Goal: Task Accomplishment & Management: Manage account settings

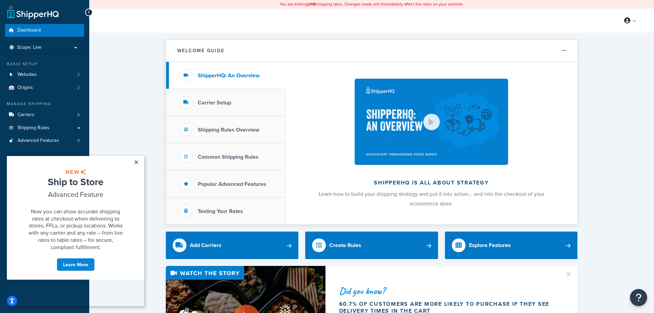
click at [139, 160] on link "×" at bounding box center [136, 162] width 12 height 12
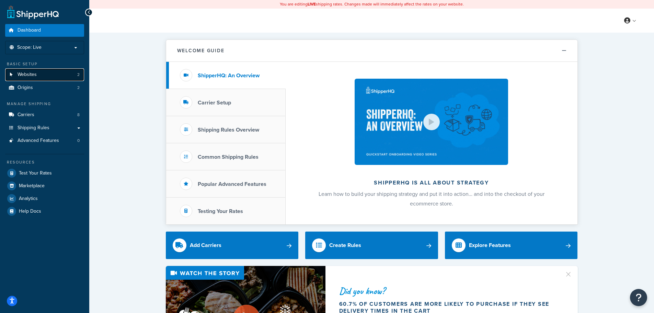
click at [61, 74] on link "Websites 2" at bounding box center [44, 74] width 79 height 13
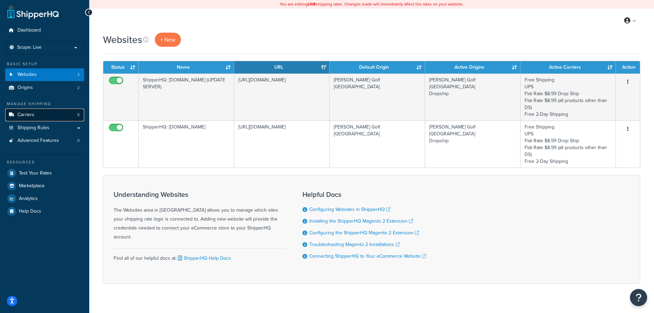
click at [49, 116] on link "Carriers 8" at bounding box center [44, 114] width 79 height 13
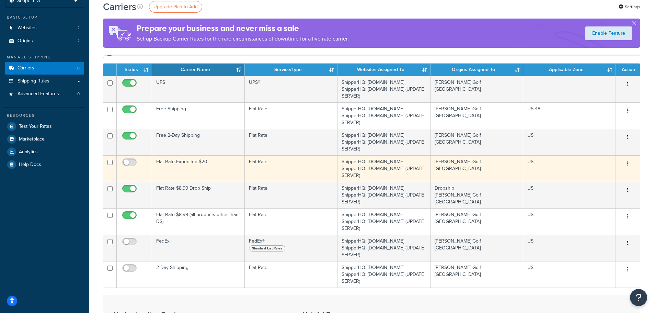
scroll to position [34, 0]
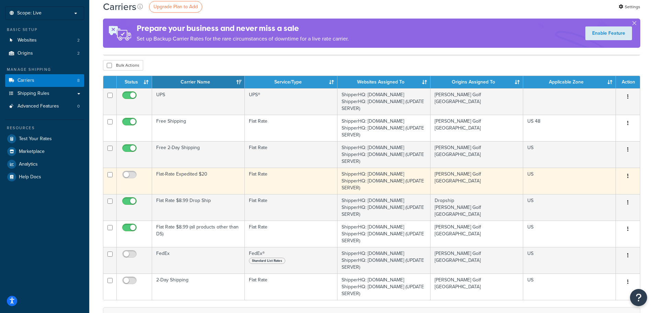
click at [279, 177] on td "Flat Rate" at bounding box center [291, 180] width 93 height 26
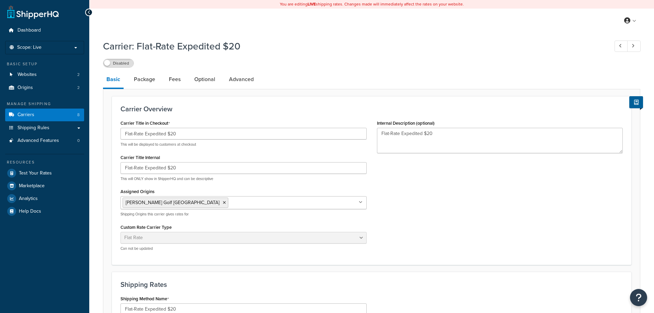
select select "flat"
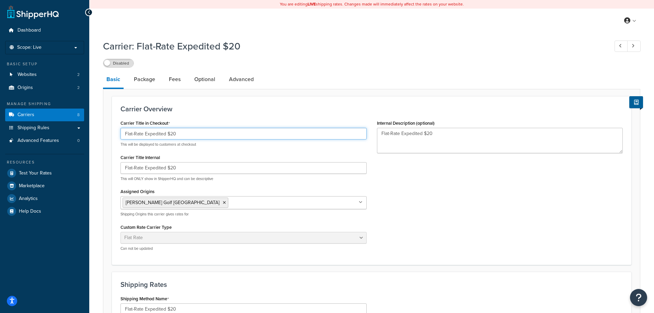
drag, startPoint x: 166, startPoint y: 135, endPoint x: 146, endPoint y: 137, distance: 20.0
click at [146, 137] on input "Flat-Rate Expedited $20" at bounding box center [243, 134] width 246 height 12
drag, startPoint x: 173, startPoint y: 134, endPoint x: 165, endPoint y: 133, distance: 7.6
click at [165, 133] on input "Flat-Rate Ground $20" at bounding box center [243, 134] width 246 height 12
drag, startPoint x: 224, startPoint y: 132, endPoint x: 172, endPoint y: 150, distance: 55.3
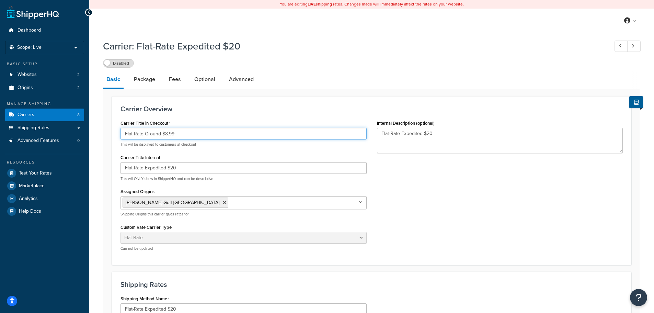
click at [24, 133] on div "Dashboard Scope: Live Basic Setup Websites 2 Origins 2 Manage Shipping Carriers…" at bounding box center [327, 265] width 654 height 530
type input "Flat-Rate Ground $8.99"
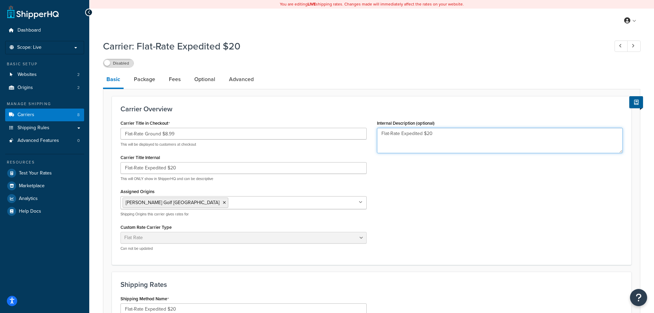
drag, startPoint x: 466, startPoint y: 135, endPoint x: 180, endPoint y: 134, distance: 285.8
click at [185, 132] on div "Carrier Title in Checkout Flat-Rate Ground $8.99 This will be displayed to cust…" at bounding box center [371, 187] width 512 height 138
paste textarea "Ground $8.99"
type textarea "Flat-Rate Ground $8.99"
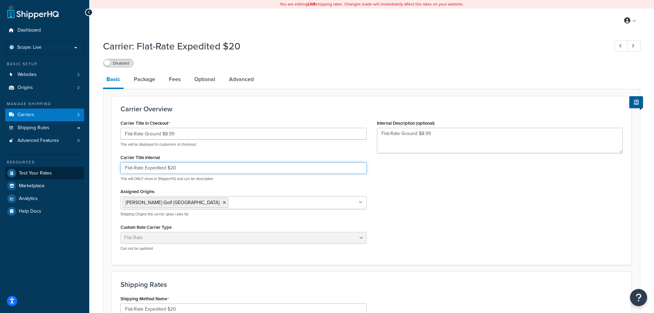
drag, startPoint x: 188, startPoint y: 168, endPoint x: 113, endPoint y: 168, distance: 74.5
click at [69, 168] on div "Dashboard Scope: Live Basic Setup Websites 2 Origins 2 Manage Shipping Carriers…" at bounding box center [327, 265] width 654 height 530
paste input "Ground $8.99"
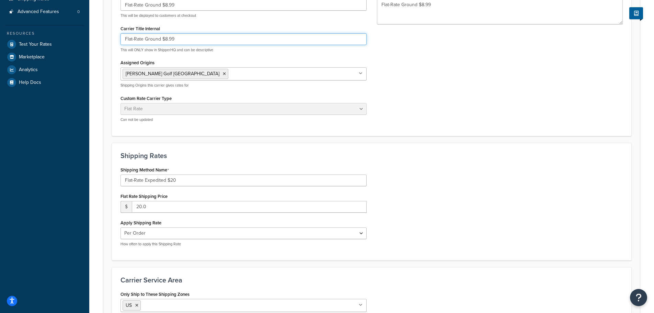
scroll to position [172, 0]
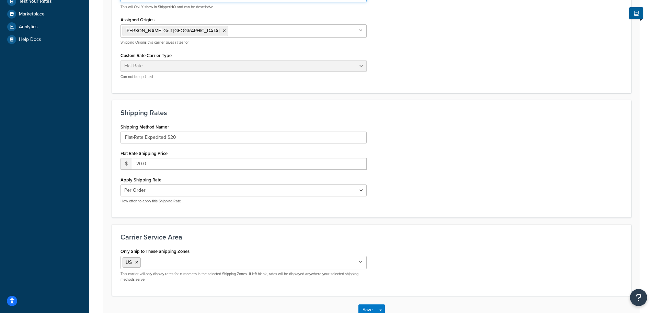
type input "Flat-Rate Ground $8.99"
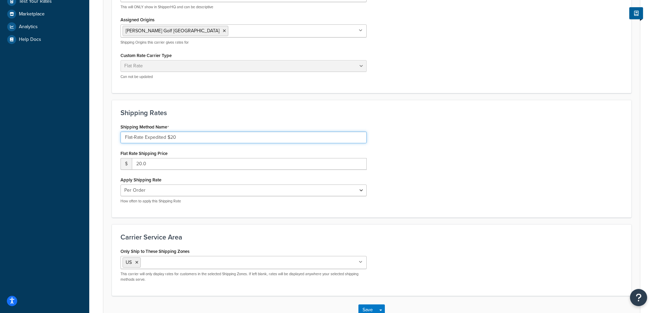
drag, startPoint x: 184, startPoint y: 136, endPoint x: 81, endPoint y: 132, distance: 103.3
click at [79, 132] on div "Dashboard Scope: Live Basic Setup Websites 2 Origins 2 Manage Shipping Carriers…" at bounding box center [327, 93] width 654 height 530
paste input "Ground $8.99"
type input "Flat-Rate Ground $8.99"
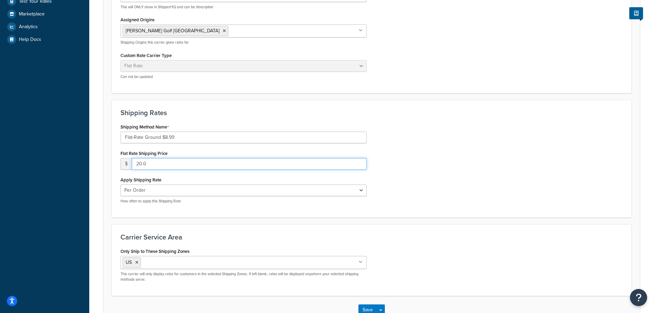
drag, startPoint x: 156, startPoint y: 164, endPoint x: 60, endPoint y: 165, distance: 95.7
click at [68, 164] on div "Dashboard Scope: Live Basic Setup Websites 2 Origins 2 Manage Shipping Carriers…" at bounding box center [327, 93] width 654 height 530
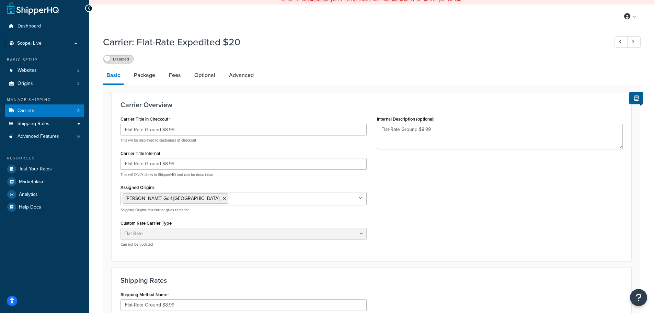
scroll to position [0, 0]
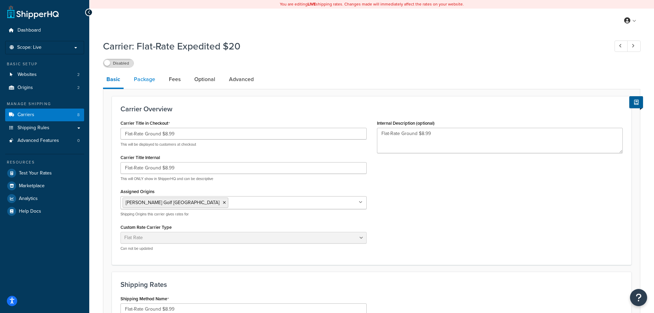
type input "4.99"
click at [139, 79] on link "Package" at bounding box center [144, 79] width 28 height 16
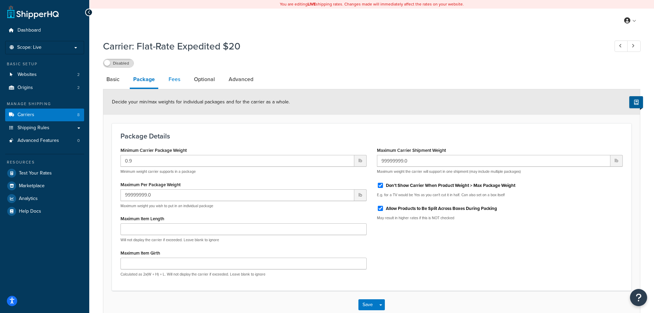
click at [173, 78] on link "Fees" at bounding box center [174, 79] width 19 height 16
select select "AFTER"
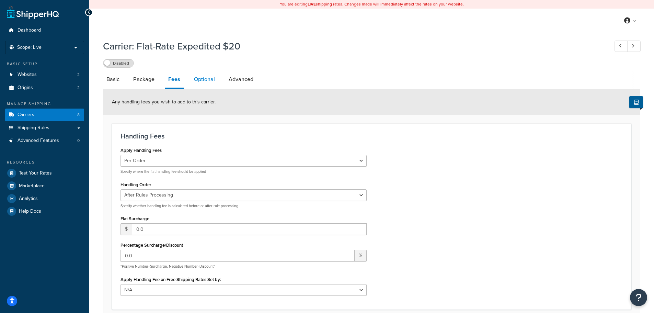
click at [201, 80] on link "Optional" at bounding box center [204, 79] width 28 height 16
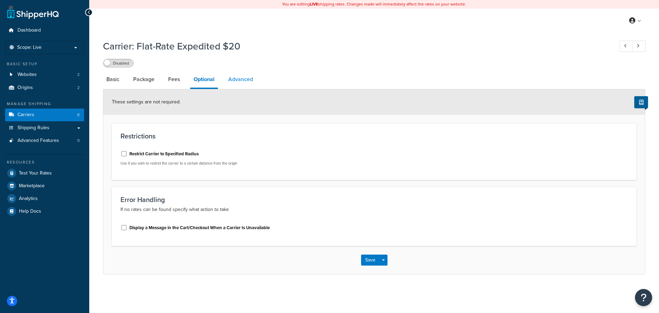
click at [240, 80] on link "Advanced" at bounding box center [241, 79] width 32 height 16
select select "false"
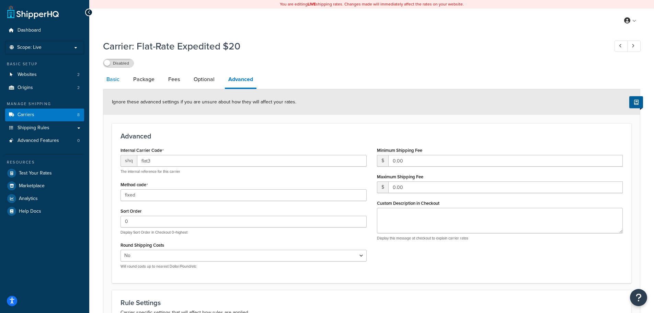
click at [115, 85] on link "Basic" at bounding box center [113, 79] width 20 height 16
select select "flat"
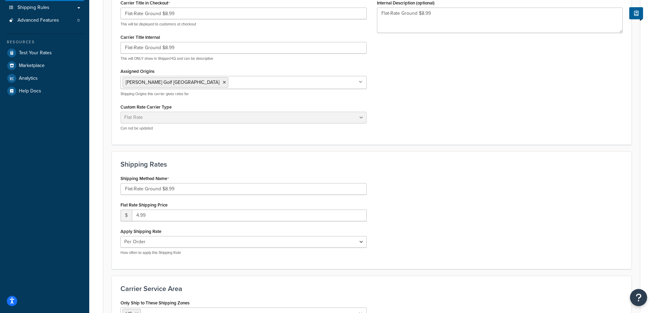
scroll to position [218, 0]
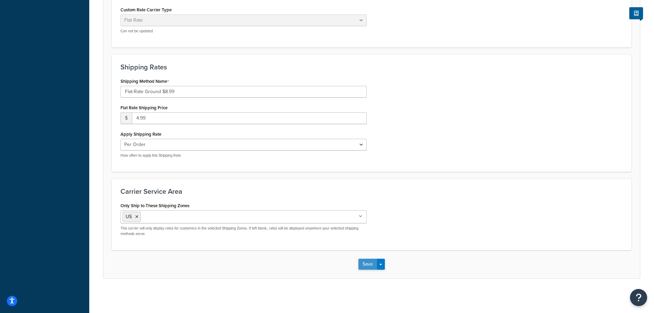
click at [366, 262] on button "Save" at bounding box center [367, 263] width 19 height 11
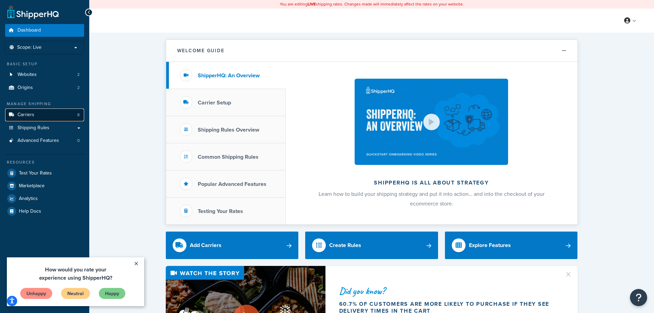
click at [39, 113] on link "Carriers 8" at bounding box center [44, 114] width 79 height 13
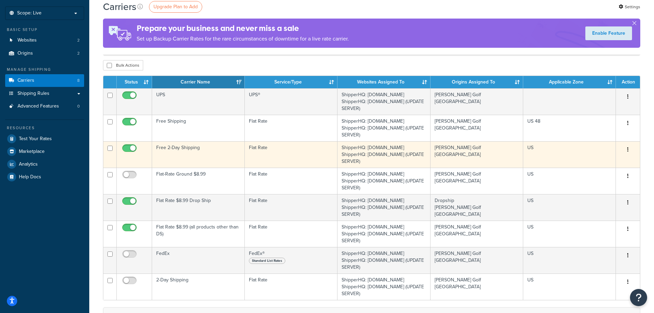
scroll to position [69, 0]
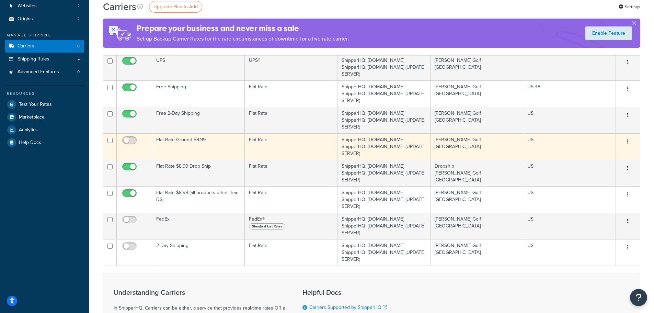
click at [129, 140] on input "checkbox" at bounding box center [130, 142] width 19 height 9
checkbox input "true"
click at [627, 142] on button "button" at bounding box center [628, 141] width 10 height 11
click at [600, 153] on link "Edit" at bounding box center [600, 156] width 54 height 14
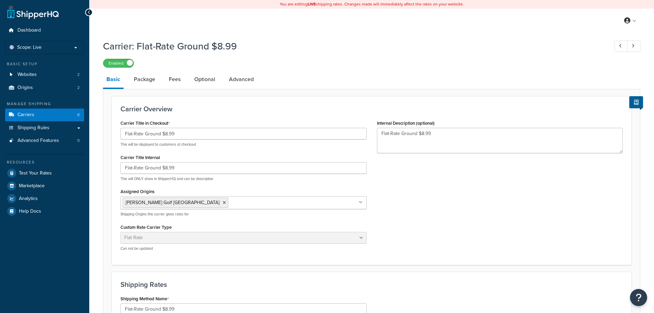
select select "flat"
click at [146, 82] on link "Package" at bounding box center [144, 79] width 28 height 16
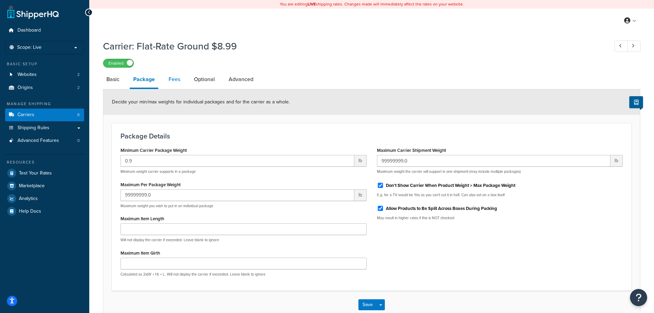
click at [175, 79] on link "Fees" at bounding box center [174, 79] width 19 height 16
select select "AFTER"
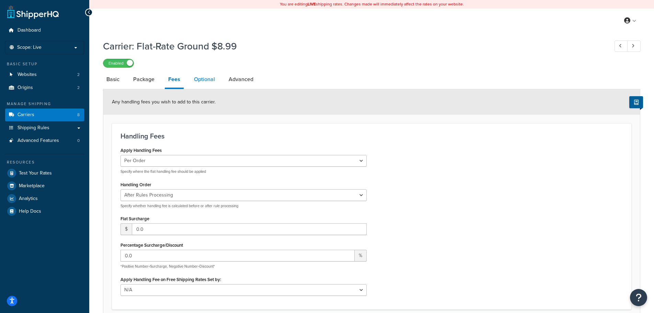
click at [208, 77] on link "Optional" at bounding box center [204, 79] width 28 height 16
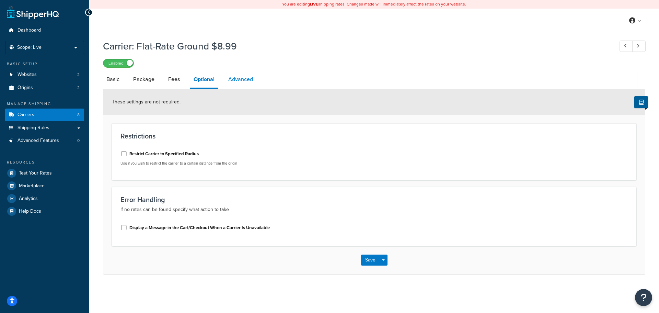
click at [235, 74] on link "Advanced" at bounding box center [241, 79] width 32 height 16
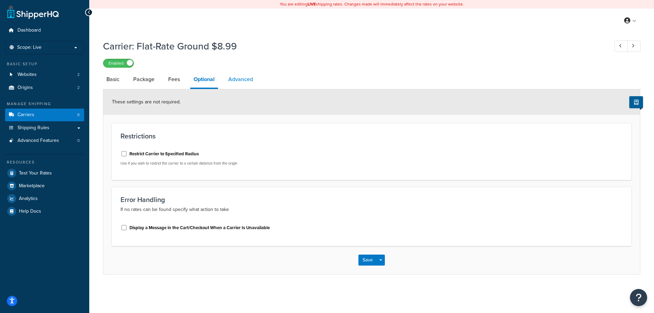
select select "false"
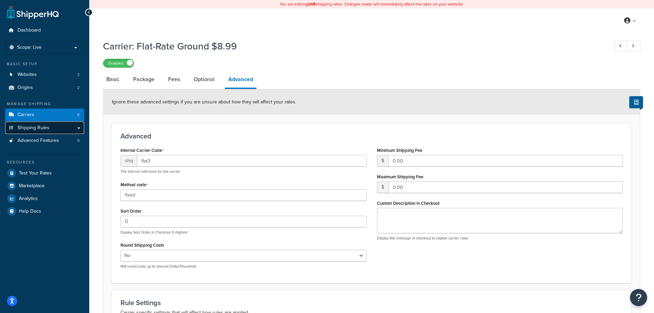
click at [44, 130] on span "Shipping Rules" at bounding box center [33, 128] width 32 height 6
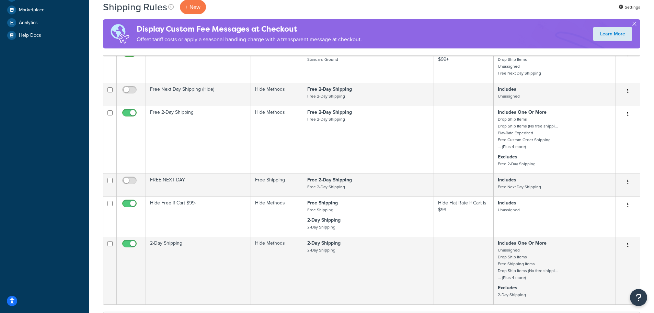
scroll to position [23, 0]
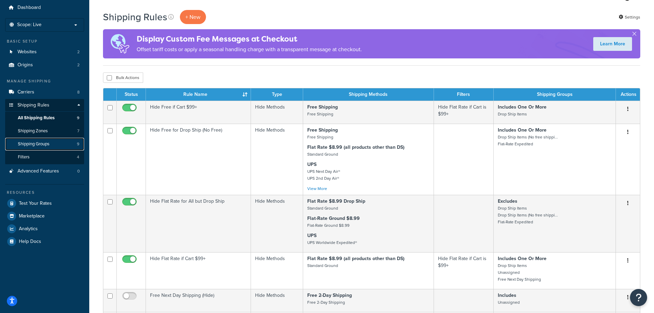
click at [55, 146] on link "Shipping Groups 9" at bounding box center [44, 144] width 79 height 13
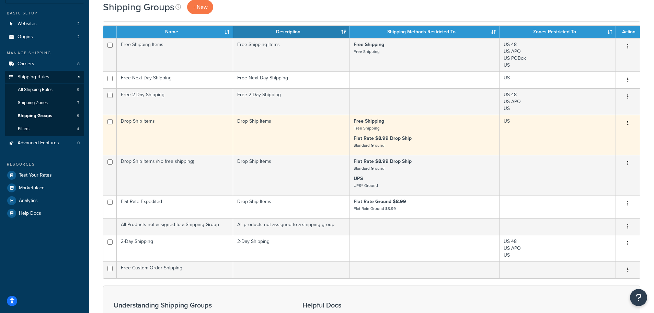
scroll to position [34, 0]
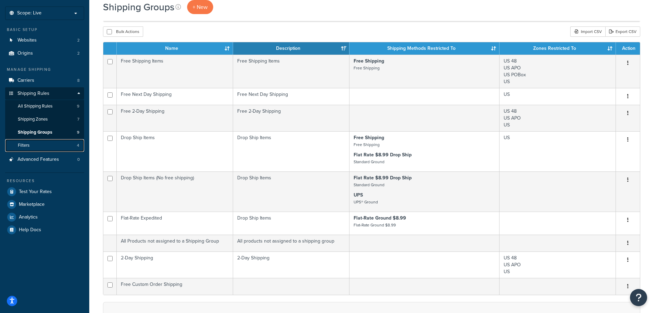
click at [49, 148] on link "Filters 4" at bounding box center [44, 145] width 79 height 13
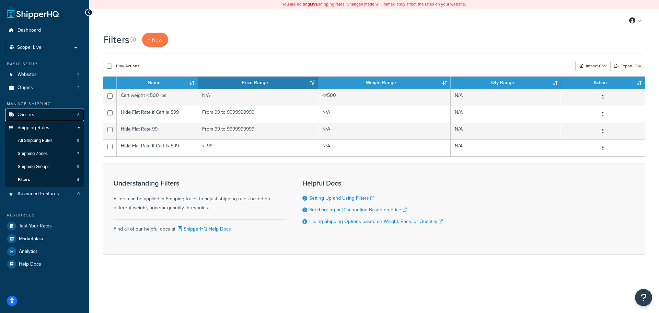
click at [46, 117] on link "Carriers 8" at bounding box center [44, 114] width 79 height 13
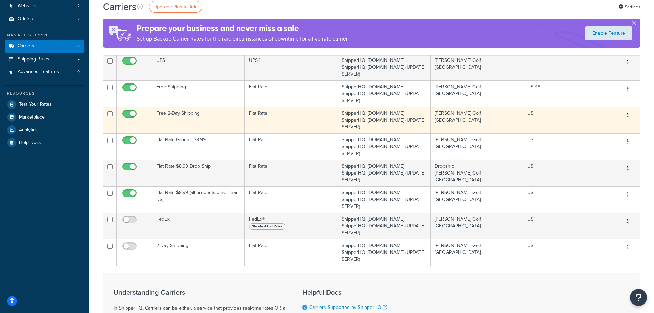
scroll to position [34, 0]
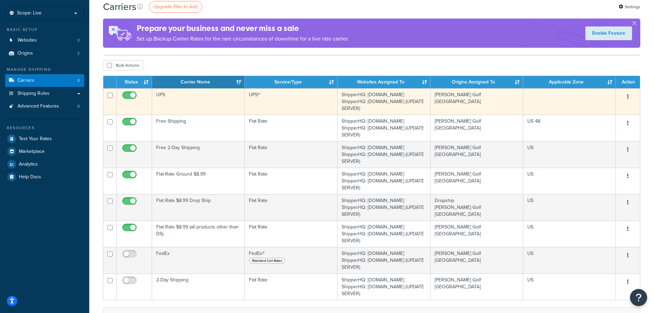
click at [626, 99] on button "button" at bounding box center [628, 96] width 10 height 11
click at [616, 110] on link "Edit" at bounding box center [600, 111] width 54 height 14
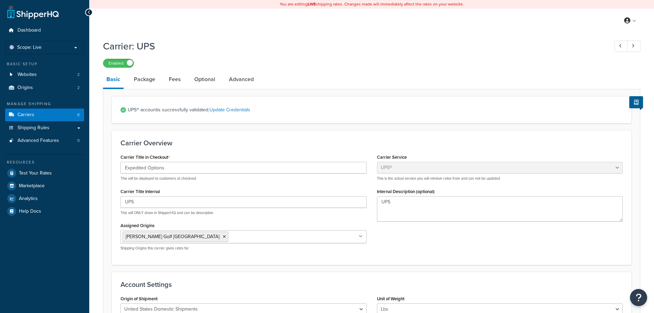
select select "ups"
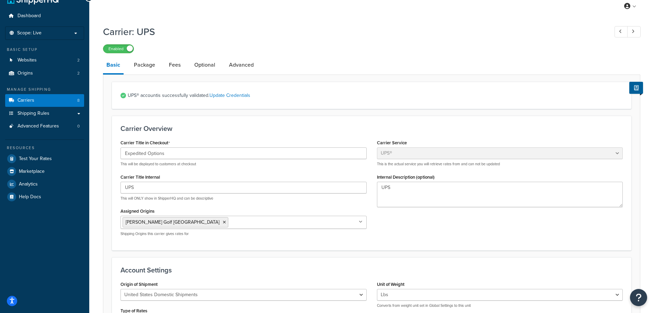
scroll to position [12, 0]
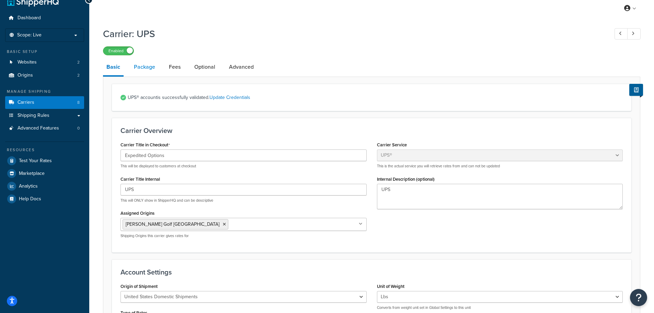
click at [153, 70] on link "Package" at bounding box center [144, 67] width 28 height 16
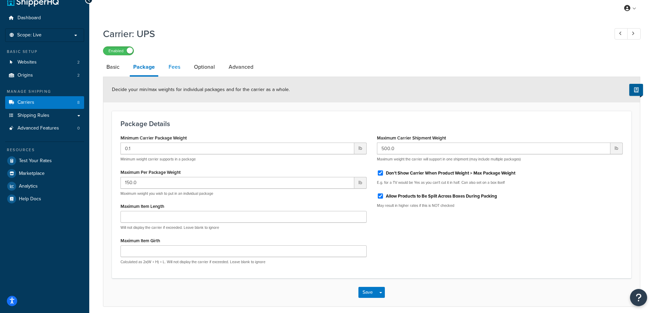
click at [183, 70] on link "Fees" at bounding box center [174, 67] width 19 height 16
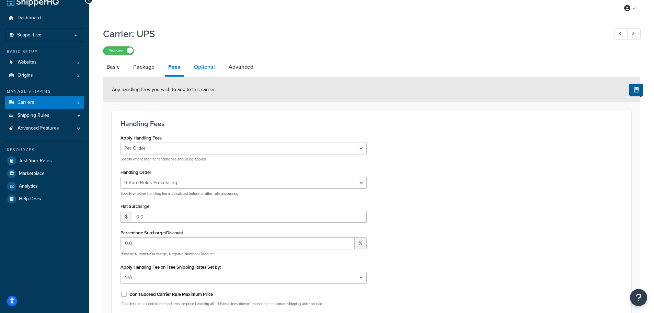
click at [205, 67] on link "Optional" at bounding box center [204, 67] width 28 height 16
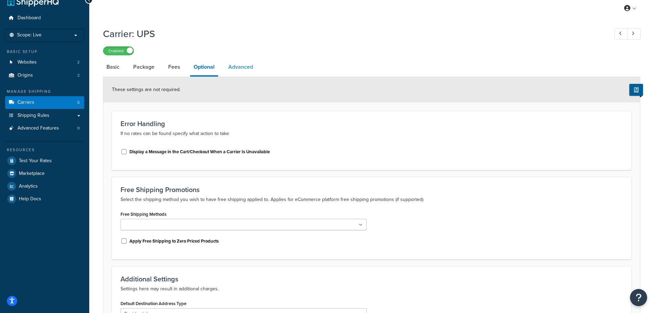
click at [235, 66] on link "Advanced" at bounding box center [241, 67] width 32 height 16
select select "false"
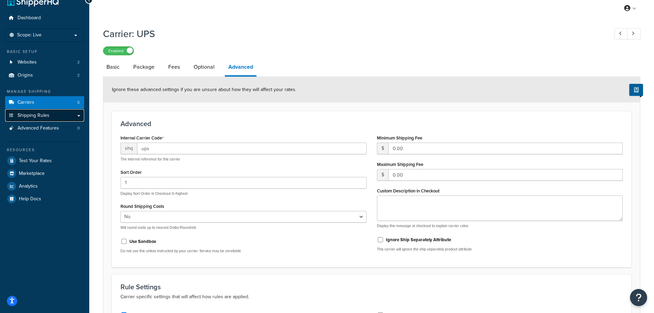
click at [42, 117] on span "Shipping Rules" at bounding box center [33, 116] width 32 height 6
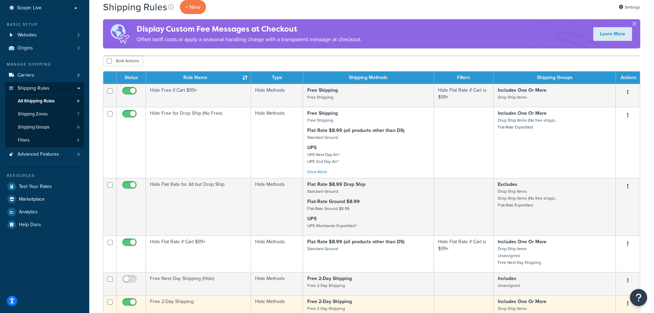
scroll to position [34, 0]
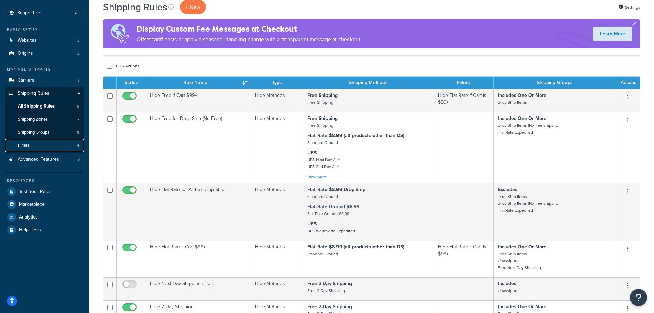
click at [23, 145] on span "Filters" at bounding box center [24, 145] width 12 height 6
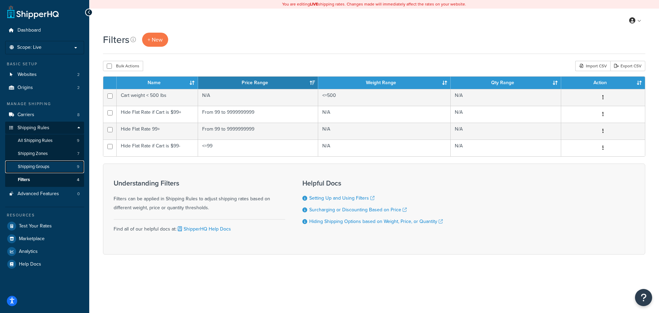
click at [55, 168] on link "Shipping Groups 9" at bounding box center [44, 166] width 79 height 13
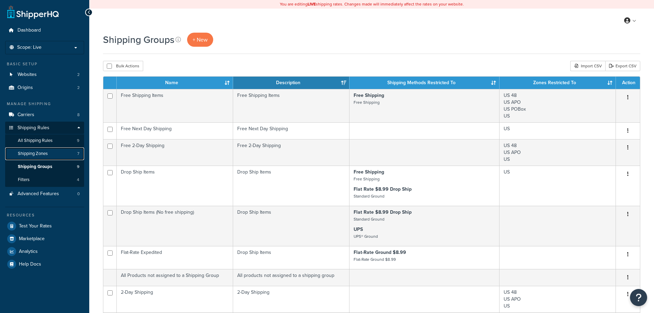
click at [48, 154] on span "Shipping Zones" at bounding box center [33, 154] width 30 height 6
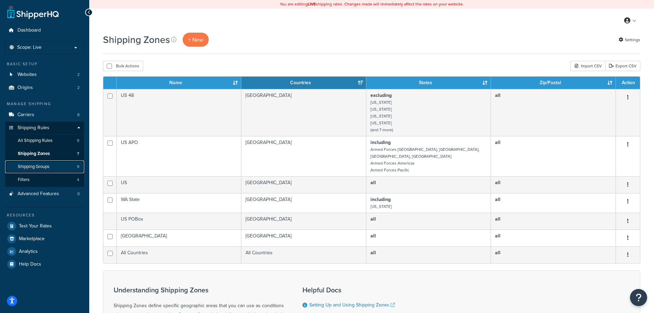
click at [43, 168] on span "Shipping Groups" at bounding box center [34, 167] width 32 height 6
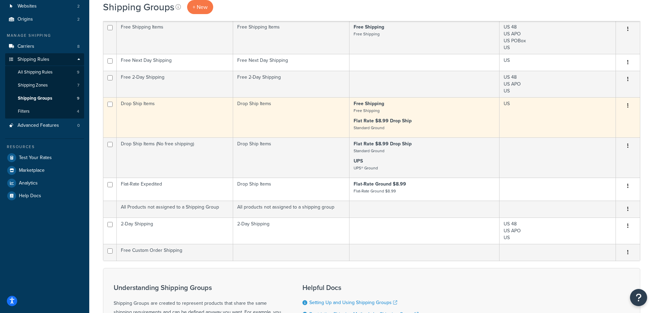
scroll to position [69, 0]
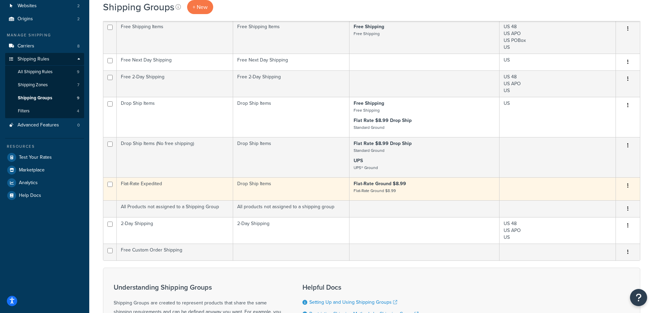
click at [170, 191] on td "Flat-Rate Expedited" at bounding box center [175, 188] width 116 height 23
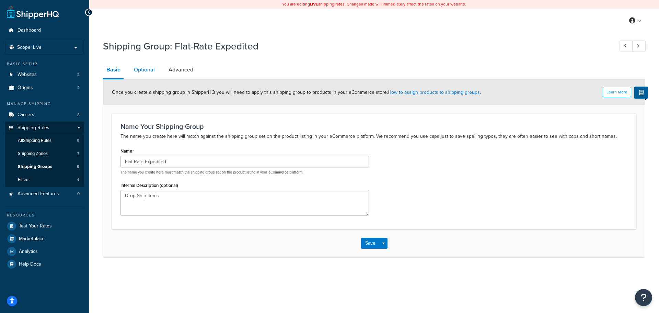
click at [154, 69] on link "Optional" at bounding box center [144, 69] width 28 height 16
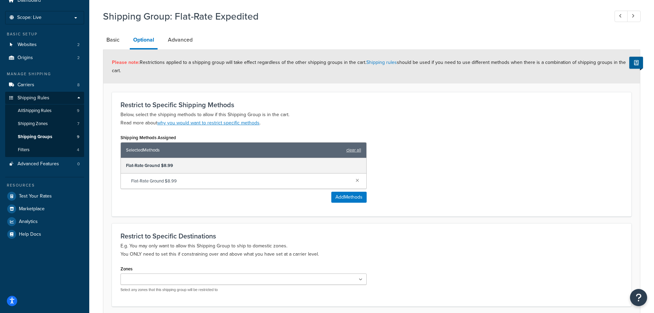
scroll to position [87, 0]
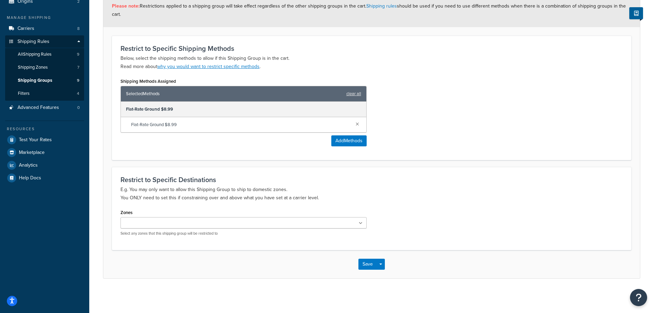
click at [176, 233] on p "Select any zones that this shipping group will be restricted to" at bounding box center [243, 233] width 246 height 5
click at [175, 224] on input "Zones" at bounding box center [152, 223] width 61 height 8
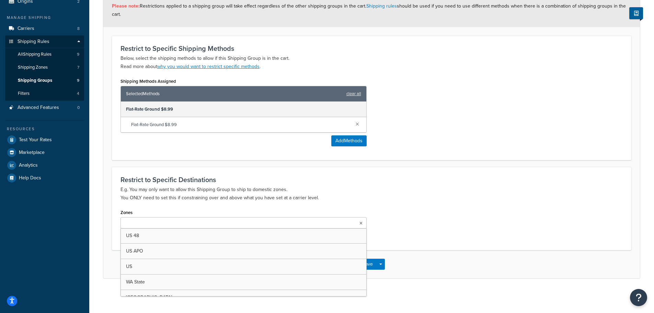
click at [175, 224] on input "Zones" at bounding box center [152, 223] width 61 height 8
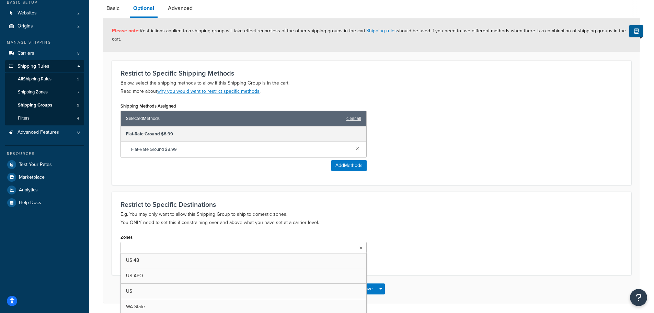
scroll to position [0, 0]
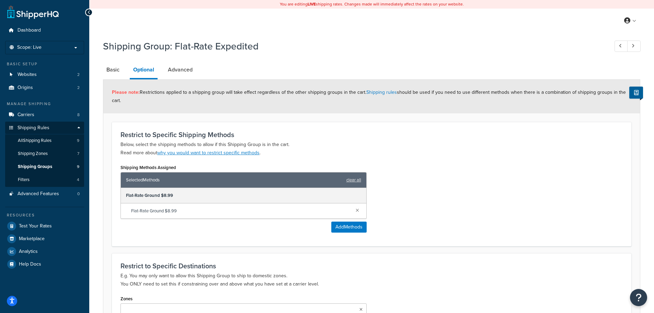
click at [230, 240] on div "Restrict to Specific Shipping Methods Below, select the shipping methods to all…" at bounding box center [371, 184] width 519 height 124
click at [181, 70] on link "Advanced" at bounding box center [180, 69] width 32 height 16
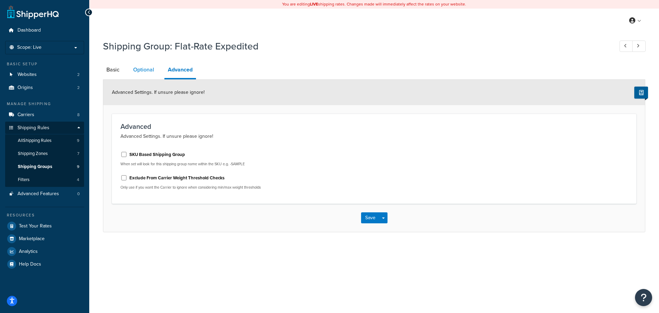
click at [155, 69] on link "Optional" at bounding box center [144, 69] width 28 height 16
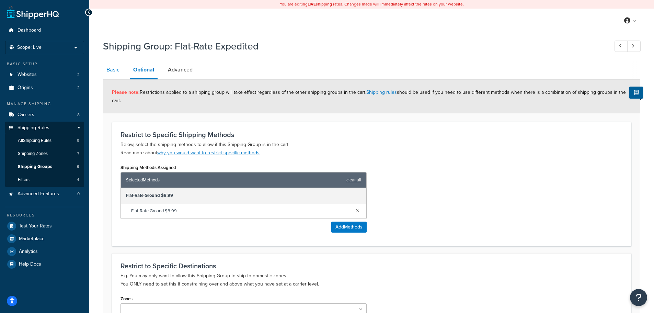
click at [112, 71] on link "Basic" at bounding box center [113, 69] width 20 height 16
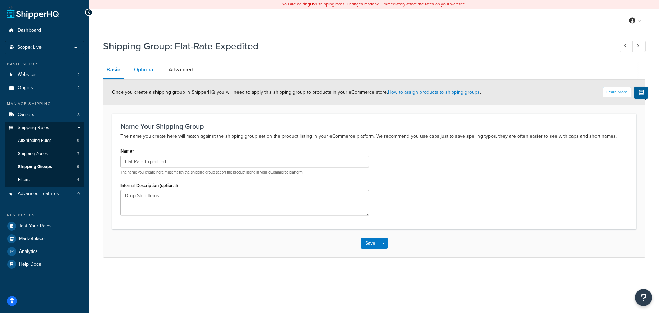
click at [136, 75] on link "Optional" at bounding box center [144, 69] width 28 height 16
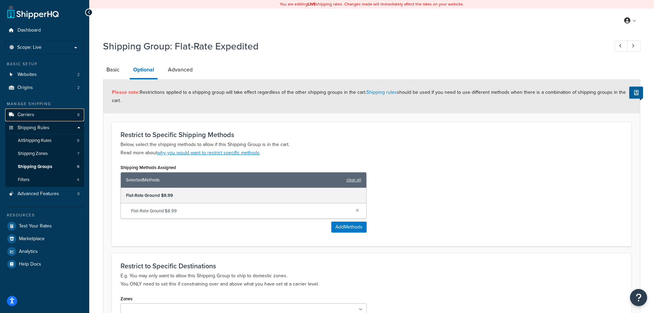
click at [45, 113] on link "Carriers 8" at bounding box center [44, 114] width 79 height 13
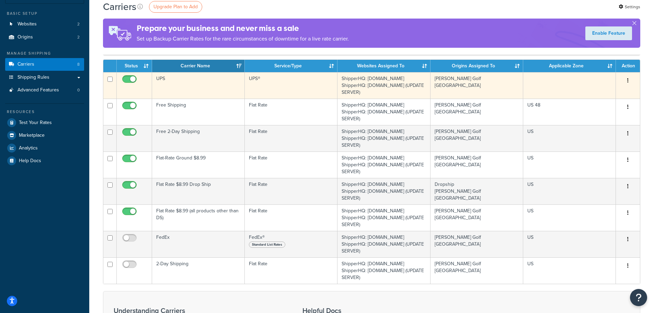
scroll to position [69, 0]
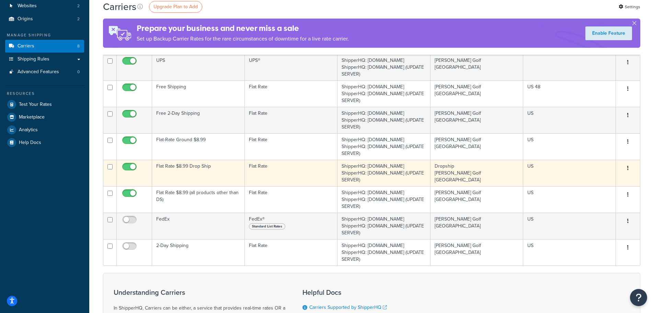
click at [631, 168] on button "button" at bounding box center [628, 168] width 10 height 11
click at [609, 179] on link "Edit" at bounding box center [600, 182] width 54 height 14
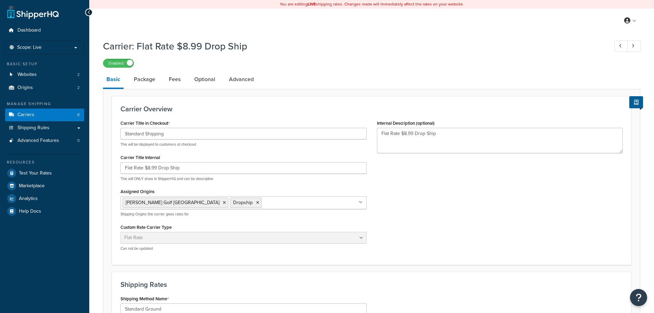
select select "flat"
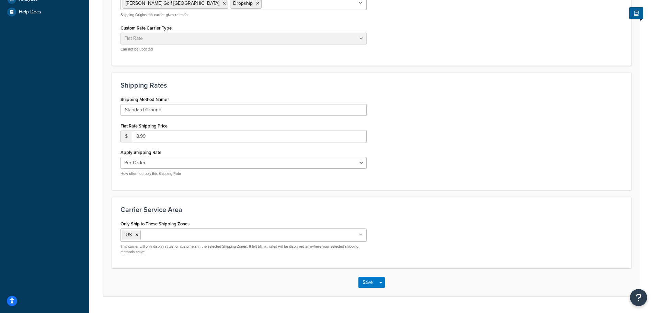
scroll to position [184, 0]
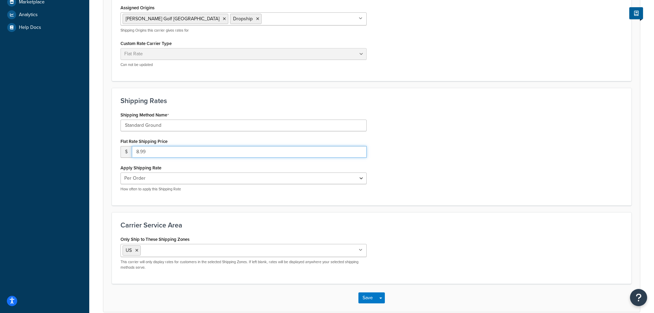
click at [138, 152] on input "8.99" at bounding box center [249, 152] width 235 height 12
click at [135, 152] on input "8.99" at bounding box center [249, 152] width 235 height 12
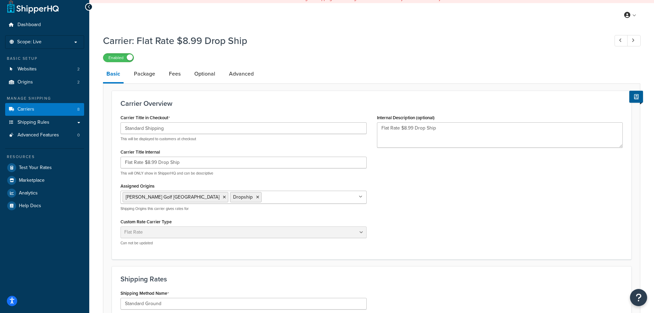
scroll to position [0, 0]
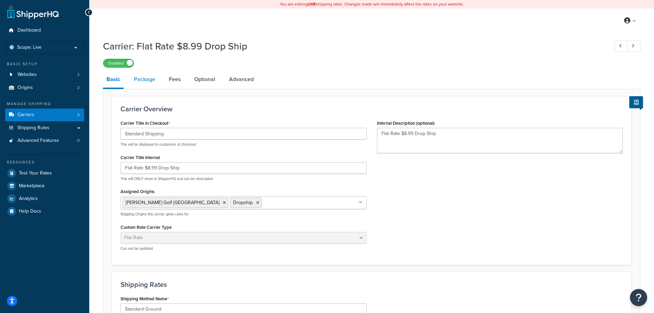
click at [148, 83] on link "Package" at bounding box center [144, 79] width 28 height 16
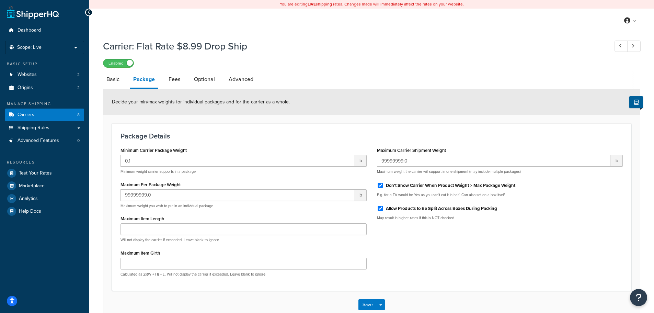
click at [187, 82] on li "Fees" at bounding box center [177, 79] width 25 height 16
click at [177, 81] on link "Fees" at bounding box center [174, 79] width 19 height 16
select select "AFTER"
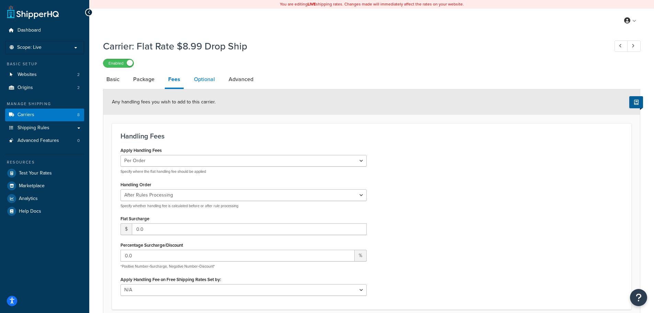
click at [199, 77] on link "Optional" at bounding box center [204, 79] width 28 height 16
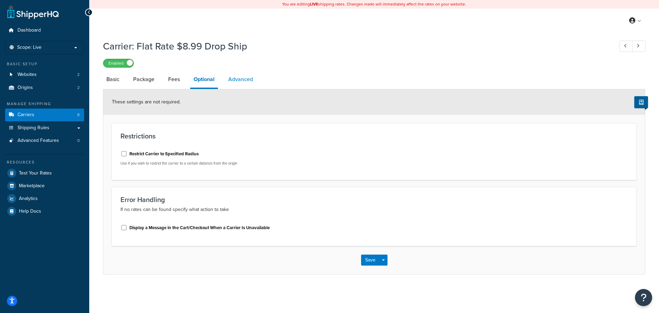
click at [237, 81] on link "Advanced" at bounding box center [241, 79] width 32 height 16
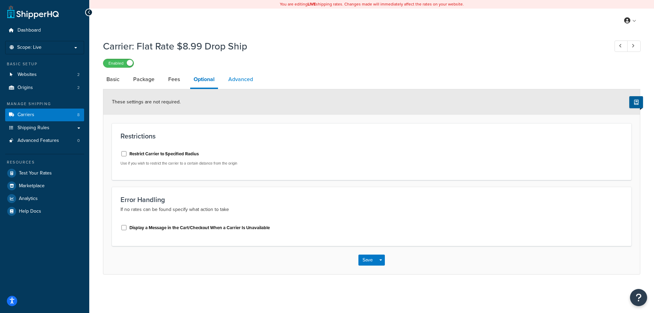
select select "false"
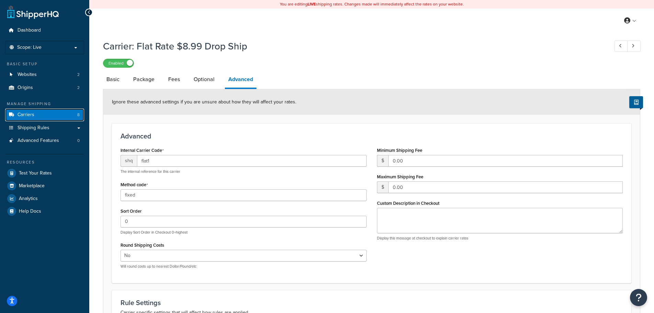
click at [68, 113] on link "Carriers 8" at bounding box center [44, 114] width 79 height 13
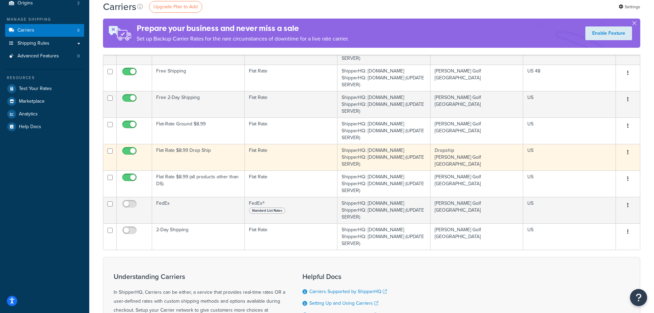
scroll to position [69, 0]
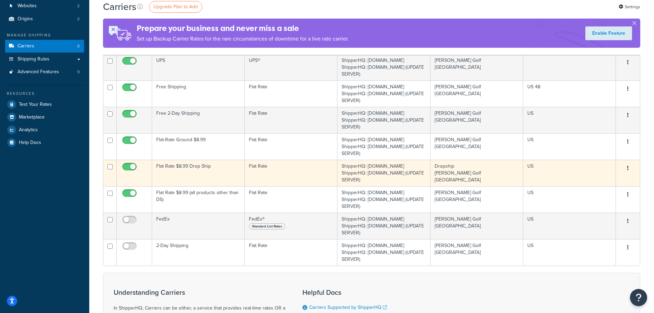
click at [209, 172] on td "Flat Rate $8.99 Drop Ship" at bounding box center [198, 173] width 93 height 26
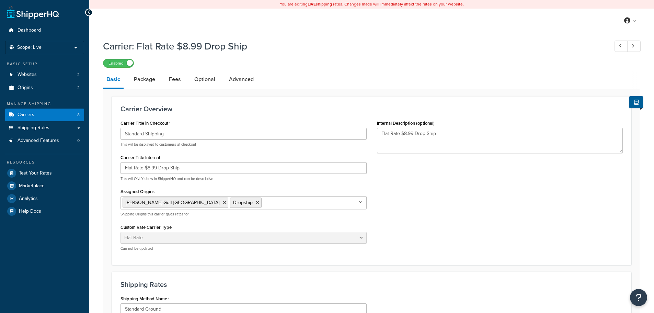
select select "flat"
click at [139, 75] on link "Package" at bounding box center [144, 79] width 28 height 16
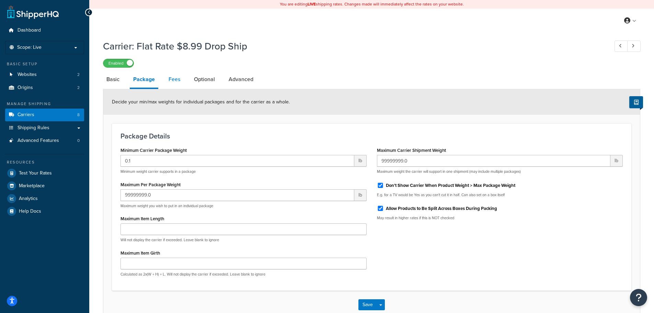
click at [180, 82] on link "Fees" at bounding box center [174, 79] width 19 height 16
select select "AFTER"
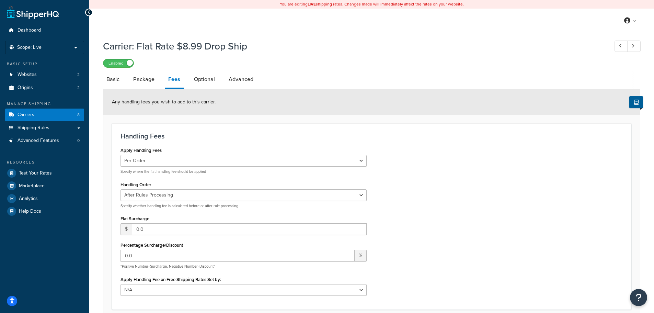
click at [210, 68] on div "Enabled" at bounding box center [371, 63] width 537 height 10
click at [209, 77] on link "Optional" at bounding box center [204, 79] width 28 height 16
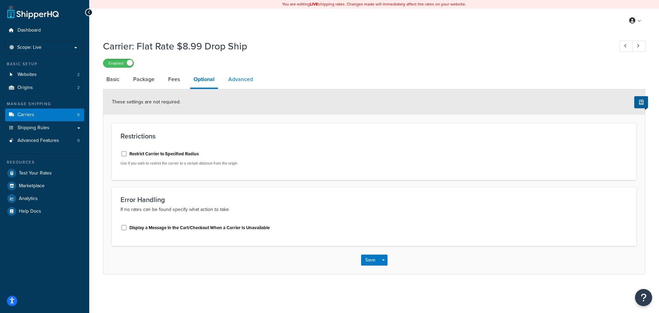
click at [250, 82] on link "Advanced" at bounding box center [241, 79] width 32 height 16
select select "false"
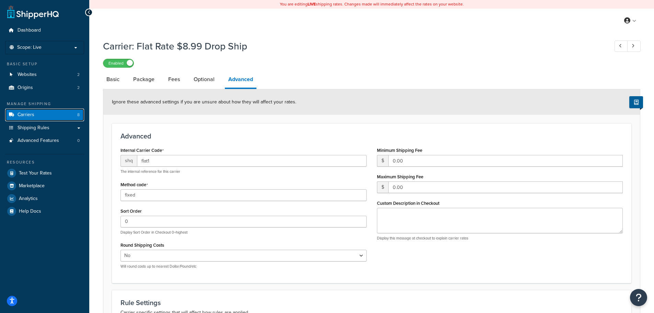
click at [24, 112] on span "Carriers" at bounding box center [25, 115] width 17 height 6
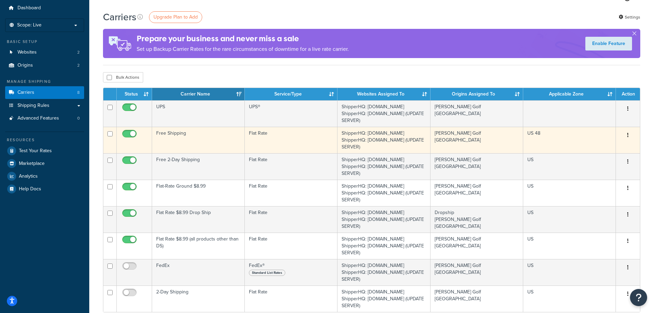
scroll to position [34, 0]
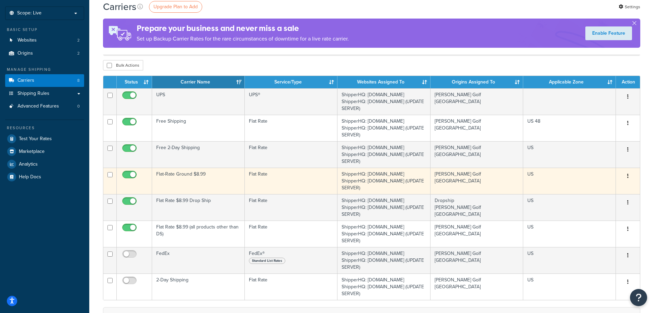
click at [205, 178] on td "Flat-Rate Ground $8.99" at bounding box center [198, 180] width 93 height 26
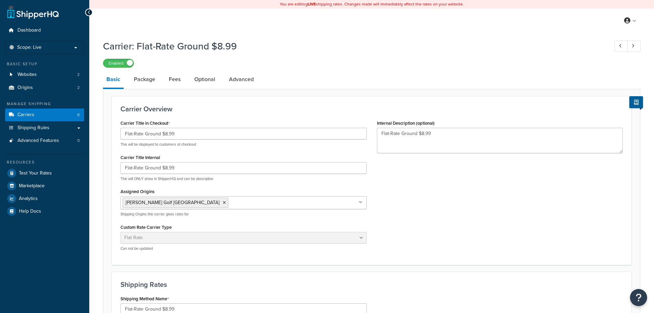
select select "flat"
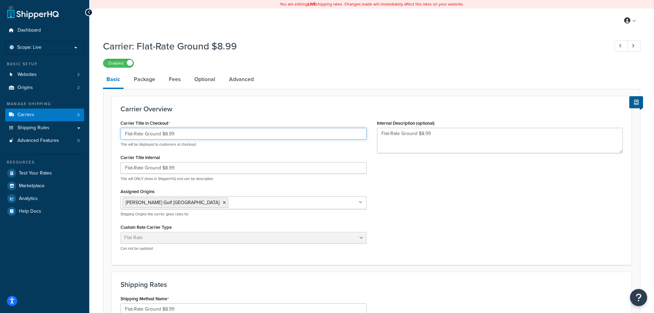
drag, startPoint x: 182, startPoint y: 135, endPoint x: 160, endPoint y: 140, distance: 22.2
click at [160, 139] on input "Flat-Rate Ground $8.99" at bounding box center [243, 134] width 246 height 12
type input "Flat-Rate Ground"
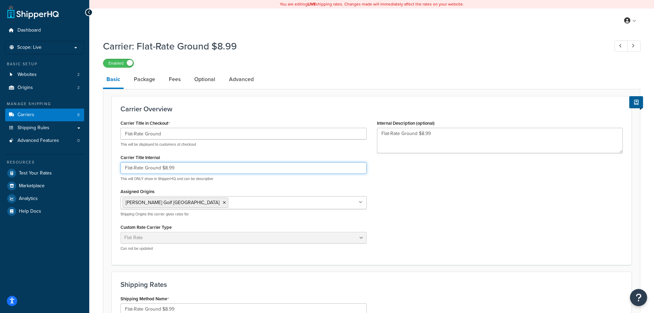
drag, startPoint x: 179, startPoint y: 169, endPoint x: 162, endPoint y: 170, distance: 17.5
click at [162, 170] on input "Flat-Rate Ground $8.99" at bounding box center [243, 168] width 246 height 12
type input "Flat-Rate Ground"
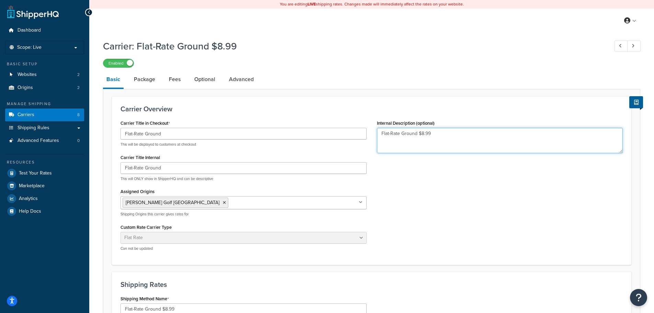
drag, startPoint x: 435, startPoint y: 132, endPoint x: 416, endPoint y: 133, distance: 19.6
click at [416, 133] on textarea "Flat-Rate Ground $8.99" at bounding box center [500, 140] width 246 height 25
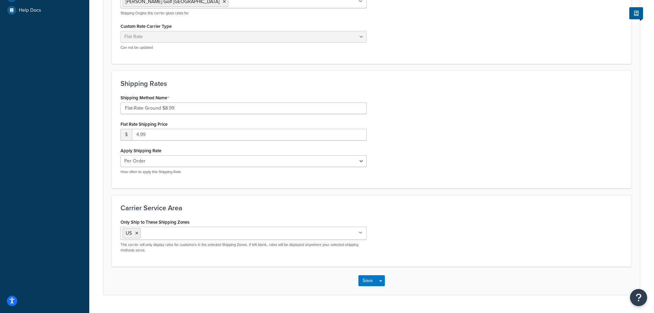
scroll to position [184, 0]
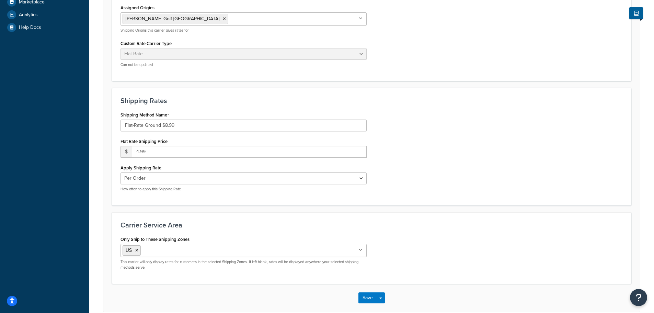
type textarea "Flat-Rate Ground"
drag, startPoint x: 139, startPoint y: 154, endPoint x: 129, endPoint y: 154, distance: 10.3
click at [129, 154] on div "$ 4.99" at bounding box center [243, 152] width 246 height 12
type input "8.99"
click at [105, 144] on form "Carrier Overview Carrier Title in Checkout Flat-Rate Ground This will be displa…" at bounding box center [371, 112] width 536 height 399
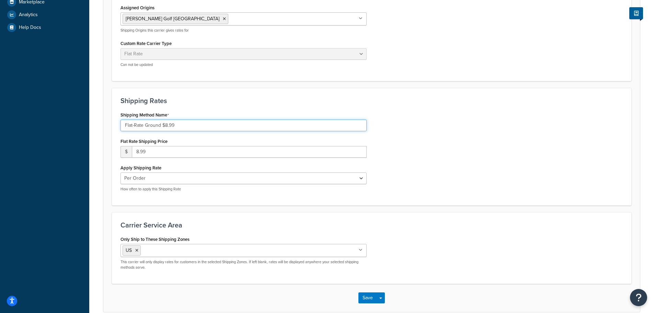
drag, startPoint x: 180, startPoint y: 127, endPoint x: 162, endPoint y: 127, distance: 18.9
click at [162, 127] on input "Flat-Rate Ground $8.99" at bounding box center [243, 125] width 246 height 12
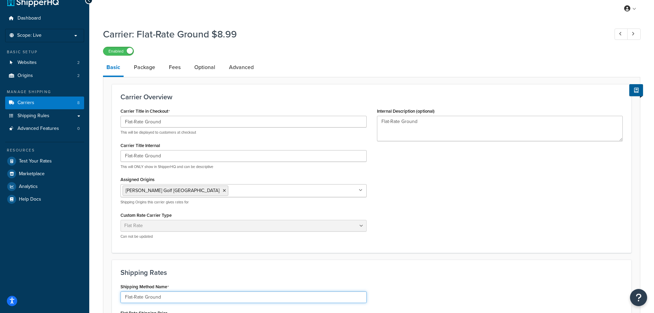
scroll to position [0, 0]
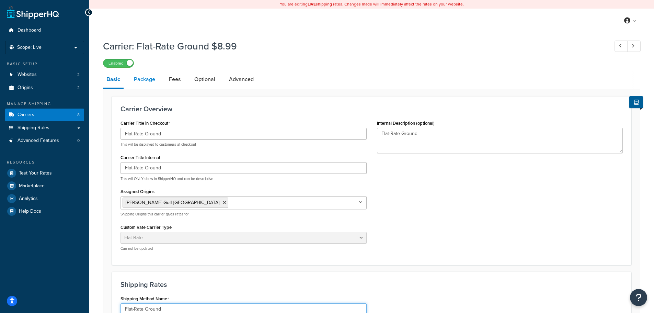
type input "Flat-Rate Ground"
click at [148, 86] on link "Package" at bounding box center [144, 79] width 28 height 16
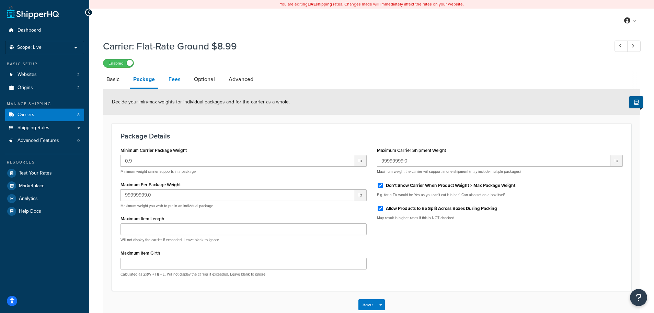
click at [173, 83] on link "Fees" at bounding box center [174, 79] width 19 height 16
select select "AFTER"
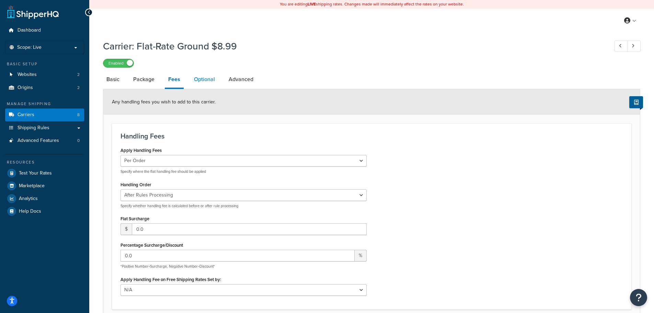
click at [209, 84] on link "Optional" at bounding box center [204, 79] width 28 height 16
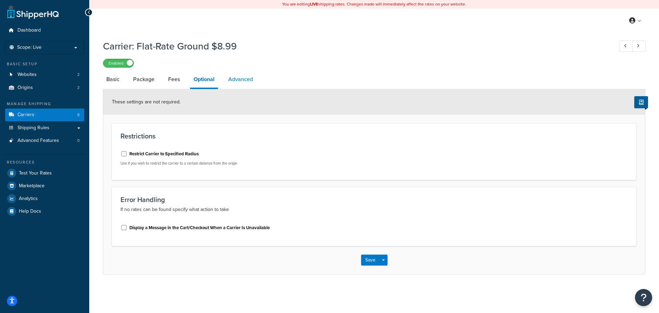
click at [243, 82] on link "Advanced" at bounding box center [241, 79] width 32 height 16
select select "false"
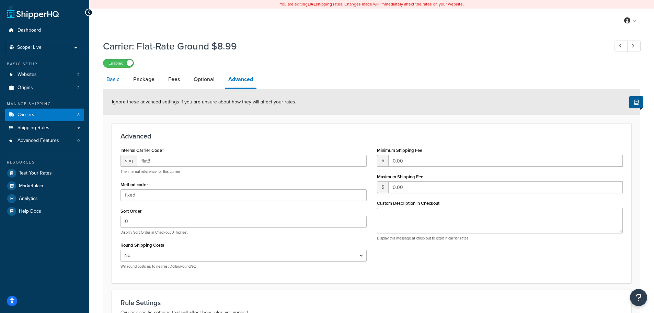
click at [111, 80] on link "Basic" at bounding box center [113, 79] width 20 height 16
select select "flat"
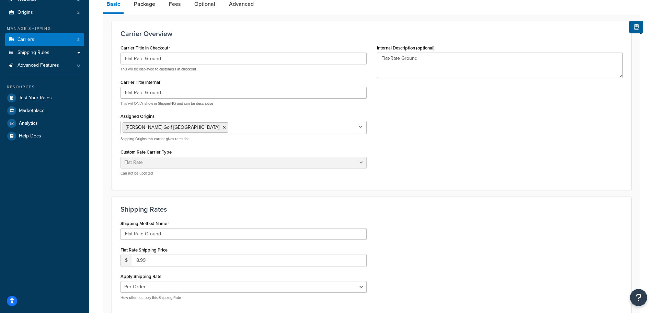
scroll to position [206, 0]
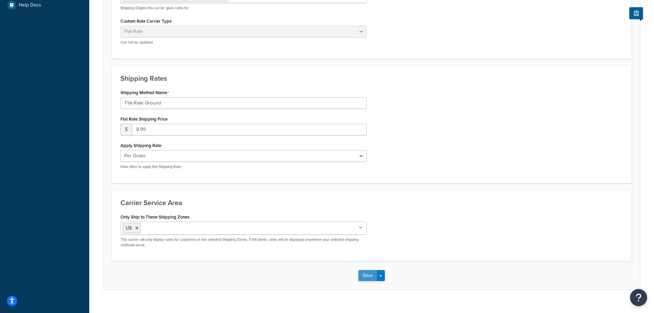
click at [365, 277] on button "Save" at bounding box center [367, 275] width 19 height 11
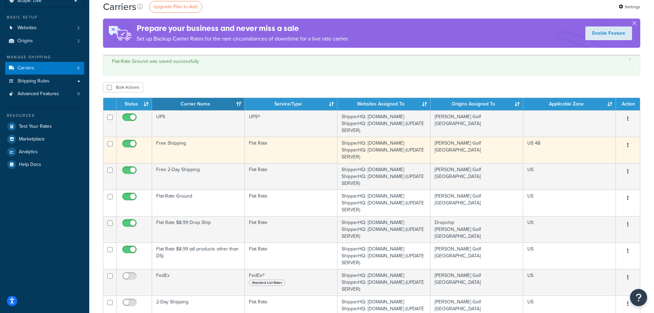
scroll to position [34, 0]
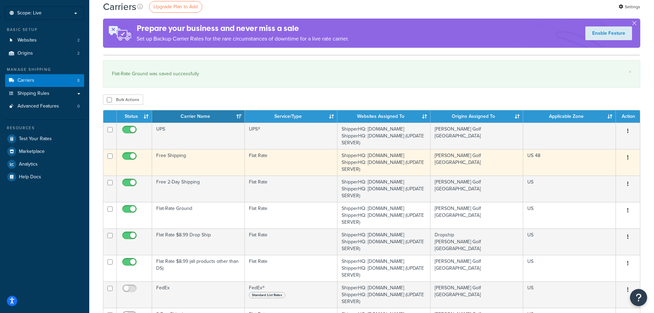
click at [554, 161] on td "US 48" at bounding box center [569, 162] width 93 height 26
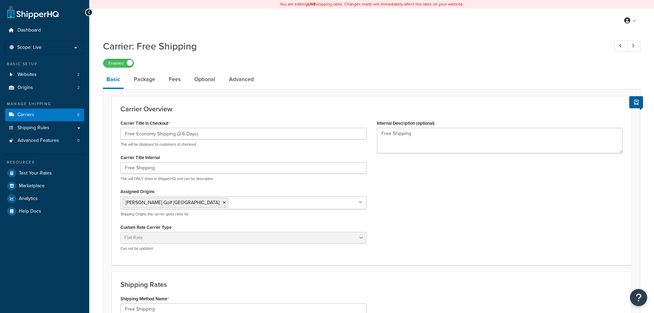
select select "flat"
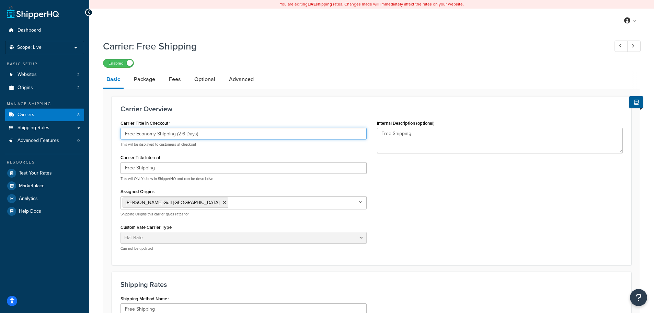
drag, startPoint x: 205, startPoint y: 136, endPoint x: 176, endPoint y: 137, distance: 28.2
click at [176, 137] on input "Free Economy Shipping (2-6 Days)" at bounding box center [243, 134] width 246 height 12
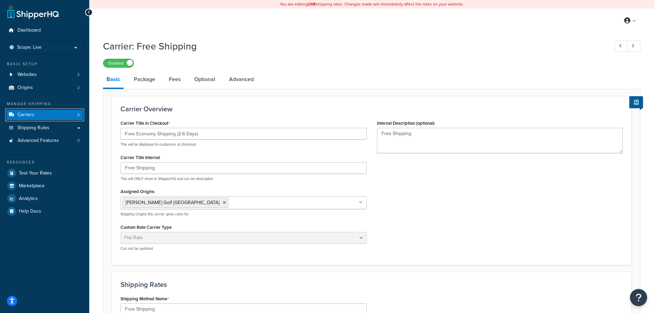
click at [72, 119] on link "Carriers 8" at bounding box center [44, 114] width 79 height 13
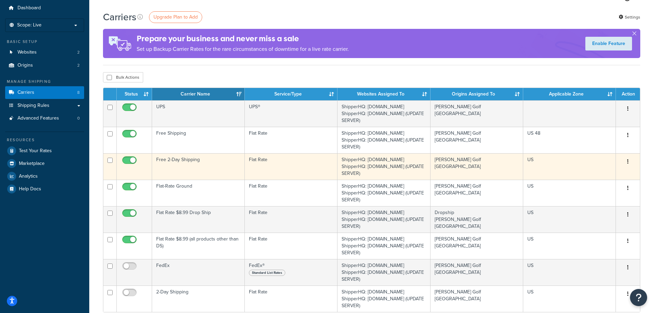
scroll to position [34, 0]
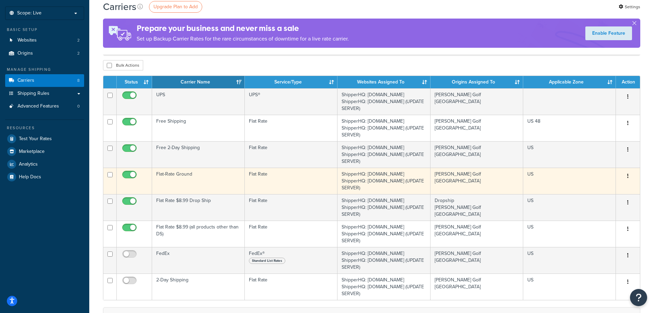
click at [623, 176] on button "button" at bounding box center [628, 176] width 10 height 11
click at [612, 186] on link "Edit" at bounding box center [600, 190] width 54 height 14
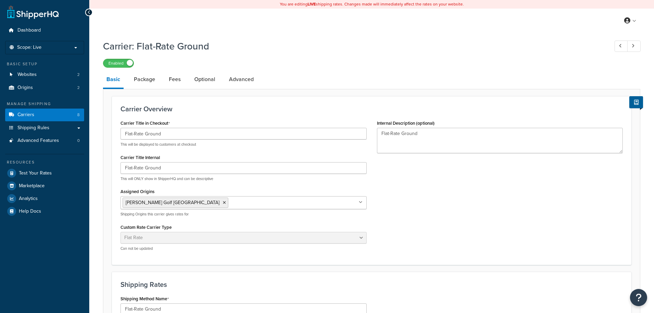
select select "flat"
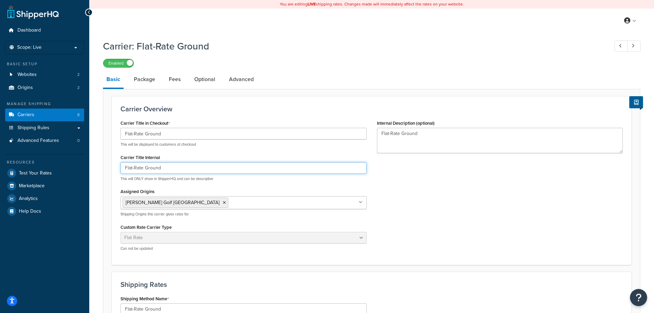
click at [169, 171] on input "Flat-Rate Ground" at bounding box center [243, 168] width 246 height 12
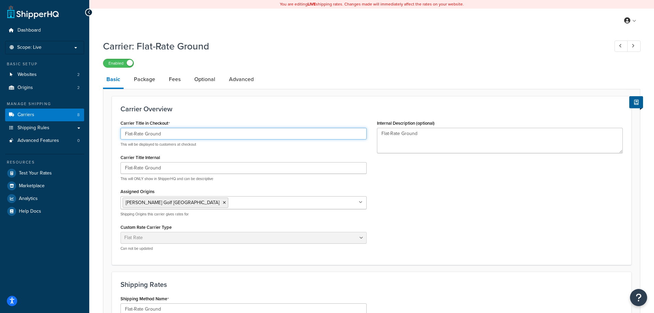
click at [178, 136] on input "Flat-Rate Ground" at bounding box center [243, 134] width 246 height 12
paste input "(2-6 Days)"
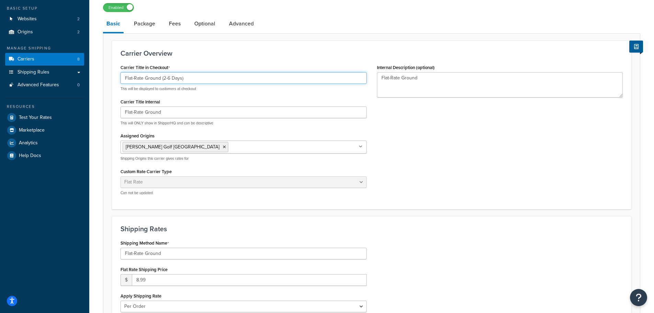
scroll to position [218, 0]
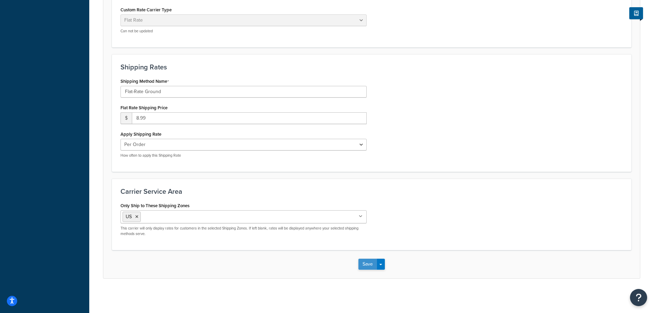
type input "Flat-Rate Ground (2-6 Days)"
click at [364, 264] on button "Save" at bounding box center [367, 263] width 19 height 11
